Goal: Download file/media

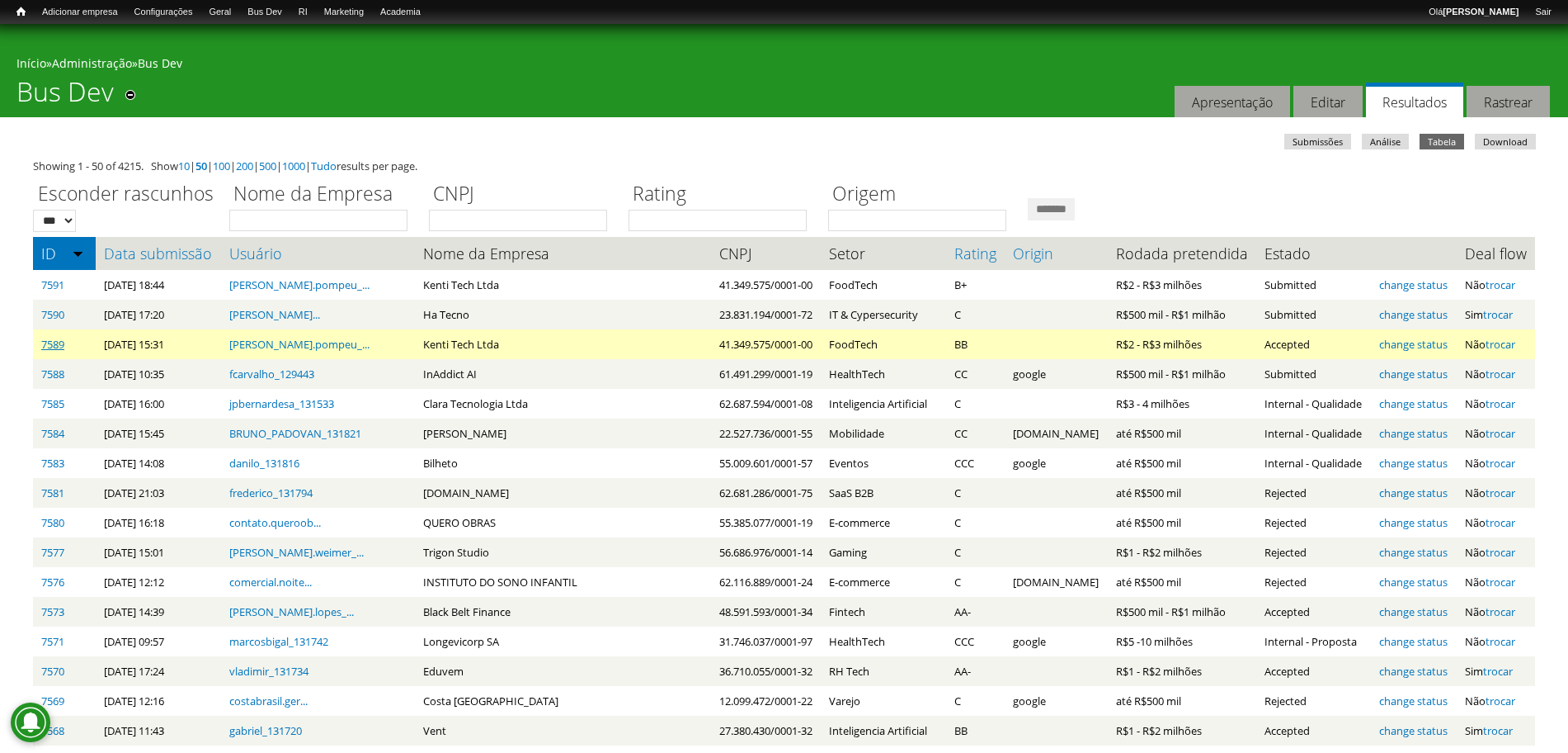
click at [54, 352] on link "7589" at bounding box center [53, 344] width 23 height 15
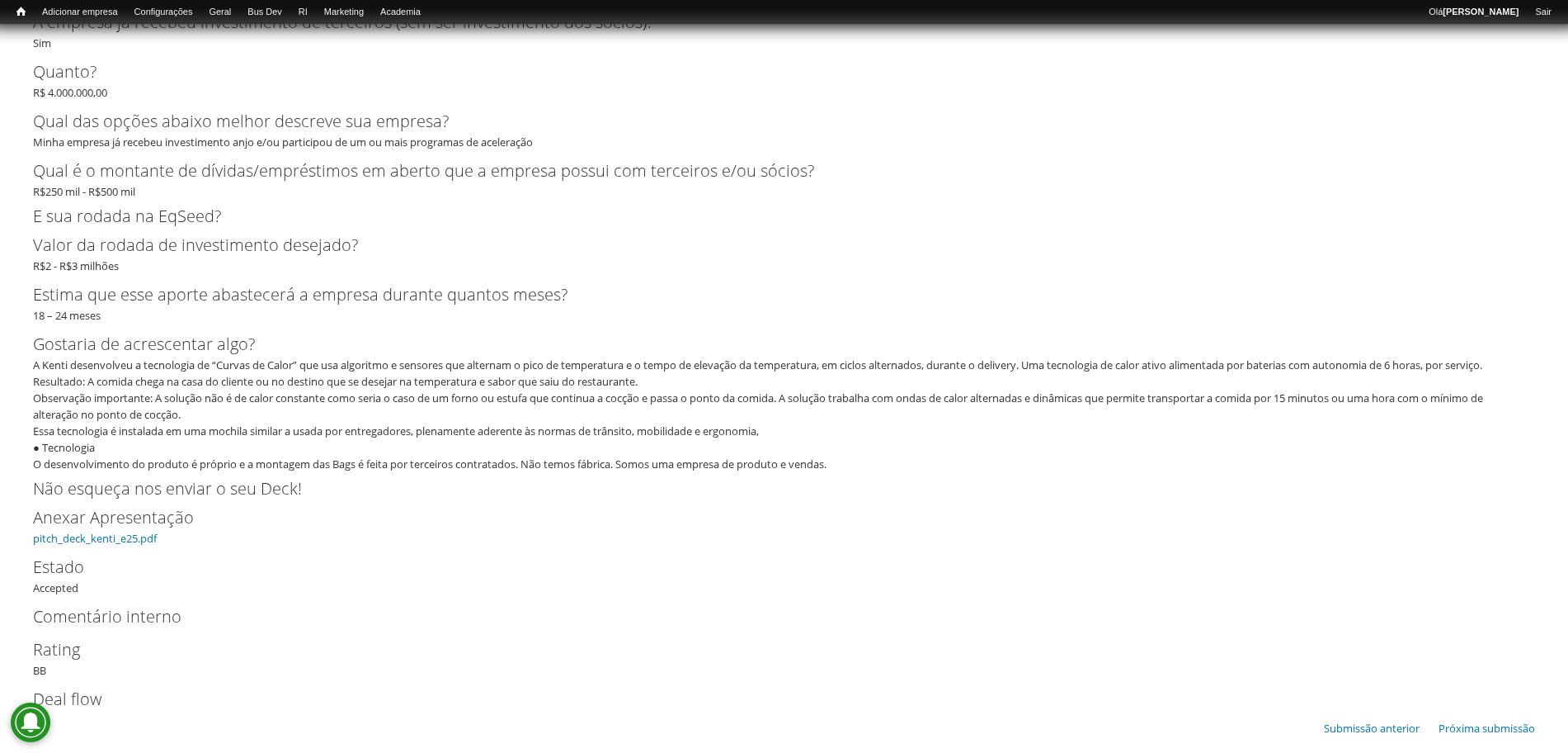
scroll to position [3649, 0]
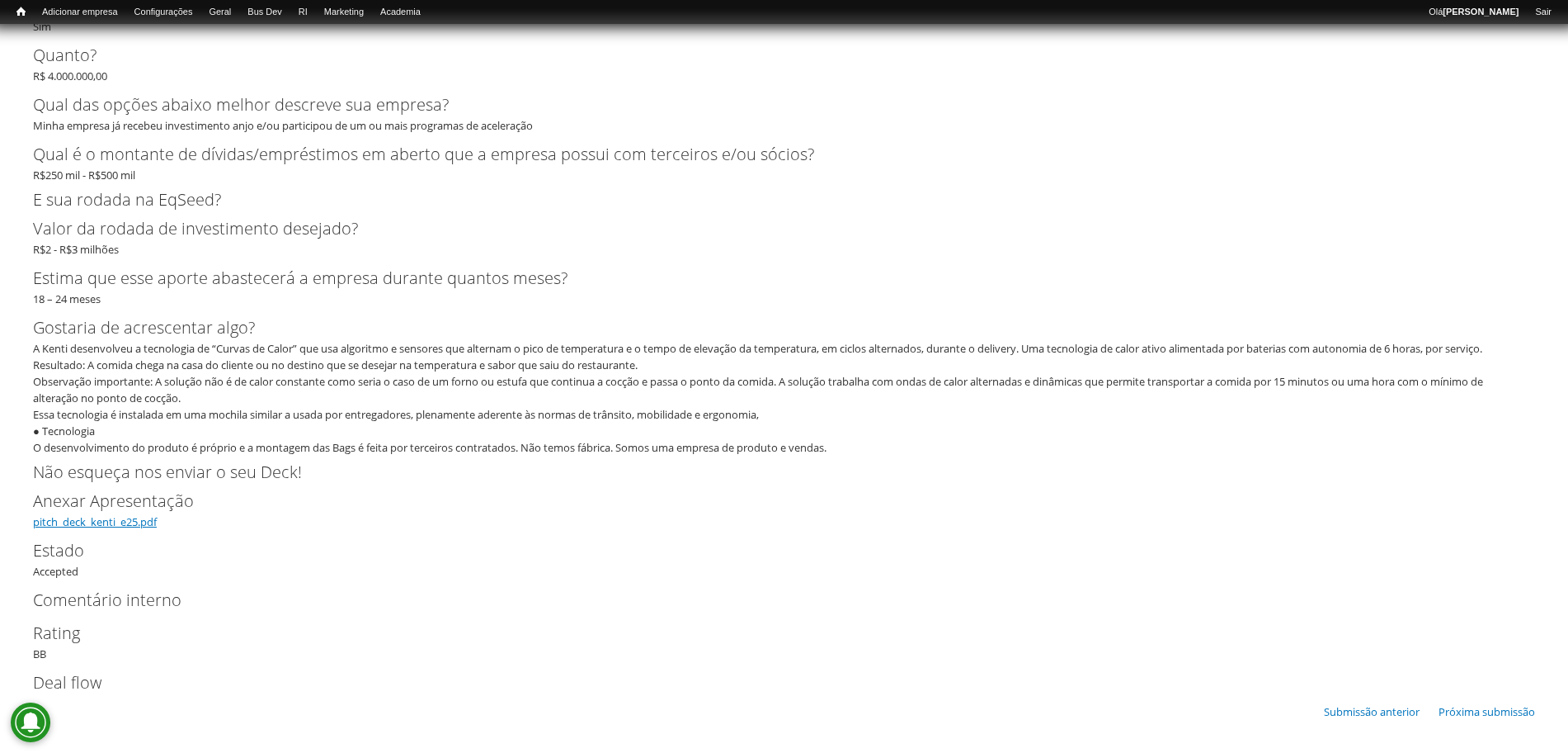
click at [119, 523] on link "pitch_deck_kenti_e25.pdf" at bounding box center [95, 522] width 124 height 15
click at [286, 31] on link "Rodadas" at bounding box center [305, 33] width 132 height 18
